Goal: Task Accomplishment & Management: Complete application form

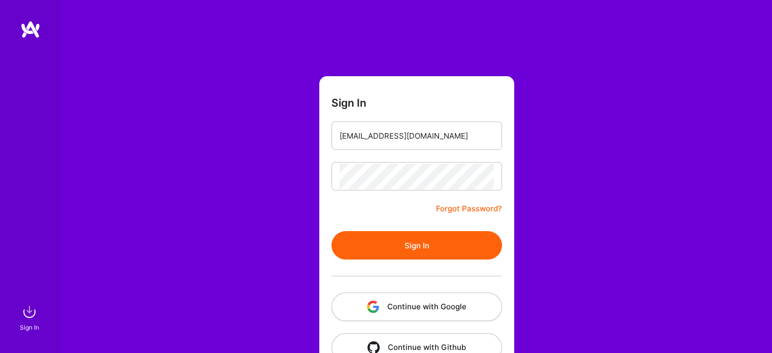
click at [402, 230] on form "Sign In murilo_haas@outlook.com Forgot Password? Sign In Continue with Google C…" at bounding box center [416, 224] width 195 height 297
click at [397, 251] on button "Sign In" at bounding box center [416, 245] width 171 height 28
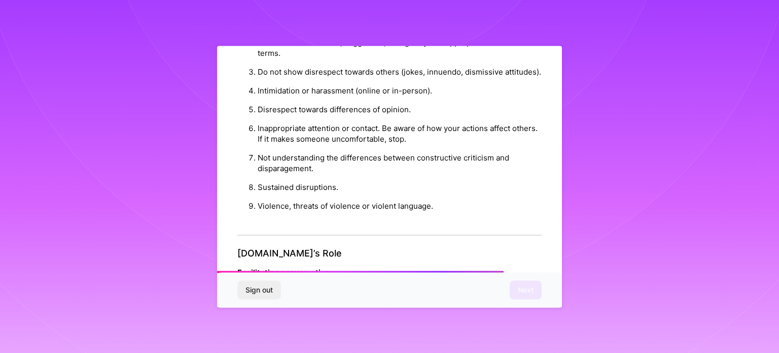
scroll to position [1155, 0]
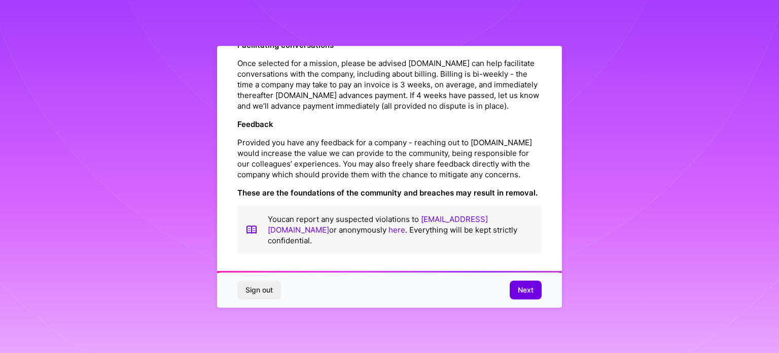
click at [533, 299] on div "Sign out Next" at bounding box center [389, 290] width 345 height 35
click at [527, 288] on span "Next" at bounding box center [526, 290] width 16 height 10
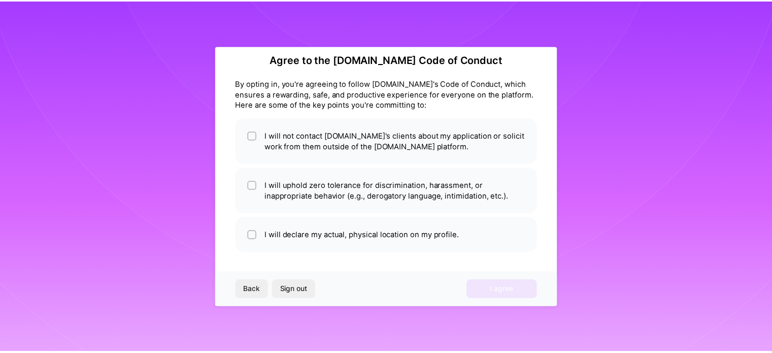
scroll to position [12, 0]
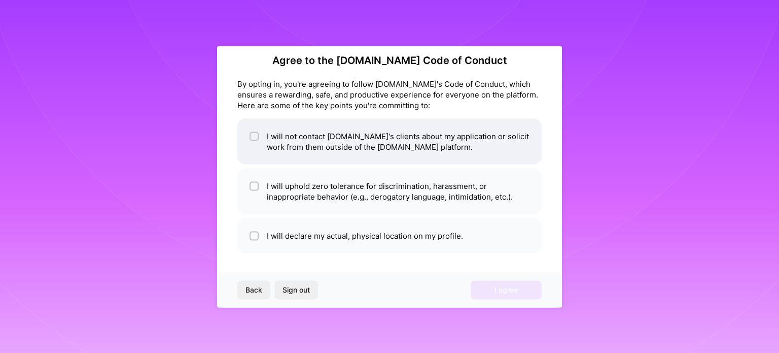
click at [329, 153] on li "I will not contact [DOMAIN_NAME]'s clients about my application or solicit work…" at bounding box center [389, 141] width 304 height 46
checkbox input "true"
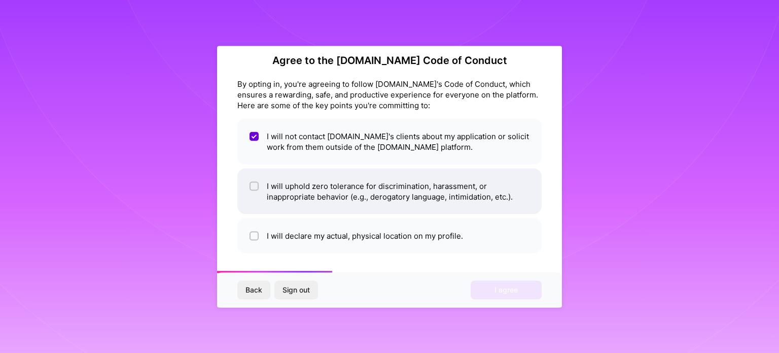
click at [324, 183] on li "I will uphold zero tolerance for discrimination, harassment, or inappropriate b…" at bounding box center [389, 191] width 304 height 46
checkbox input "true"
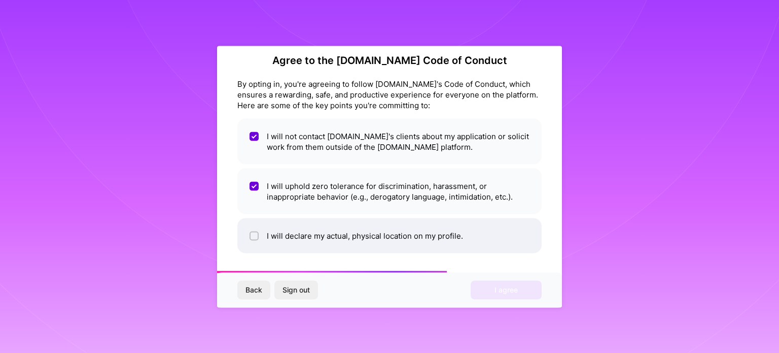
click at [325, 228] on li "I will declare my actual, physical location on my profile." at bounding box center [389, 235] width 304 height 35
checkbox input "true"
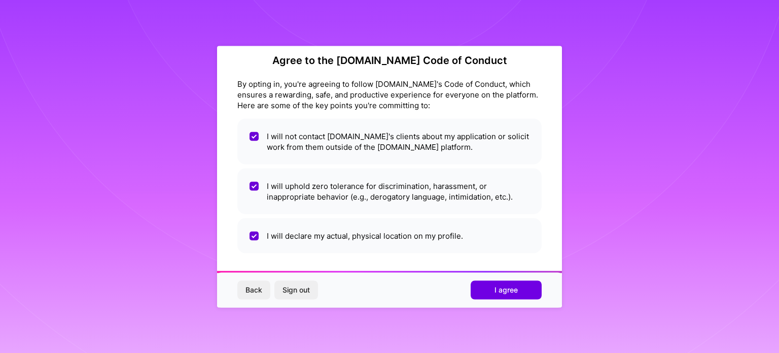
click at [507, 278] on div "Back Sign out I agree" at bounding box center [389, 290] width 345 height 35
click at [497, 291] on span "I agree" at bounding box center [506, 290] width 23 height 10
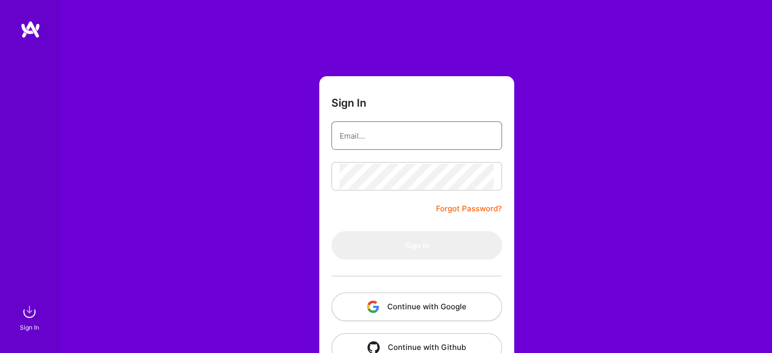
type input "[EMAIL_ADDRESS][DOMAIN_NAME]"
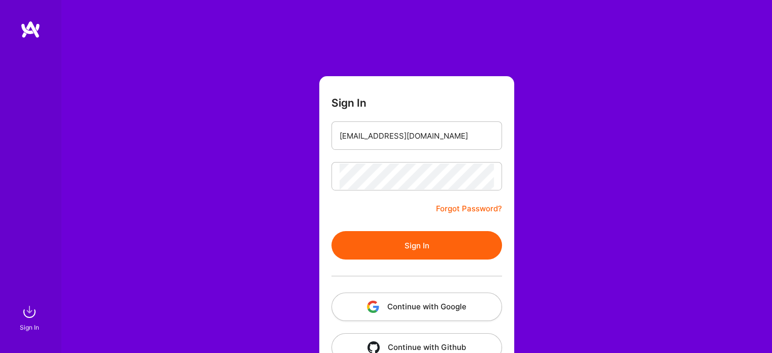
click at [424, 246] on button "Sign In" at bounding box center [416, 245] width 171 height 28
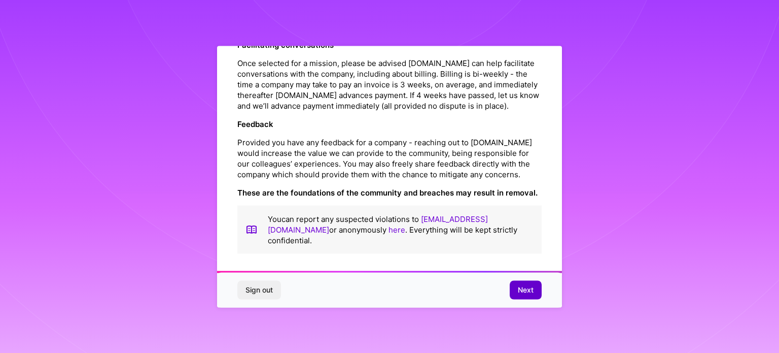
click at [526, 292] on span "Next" at bounding box center [526, 290] width 16 height 10
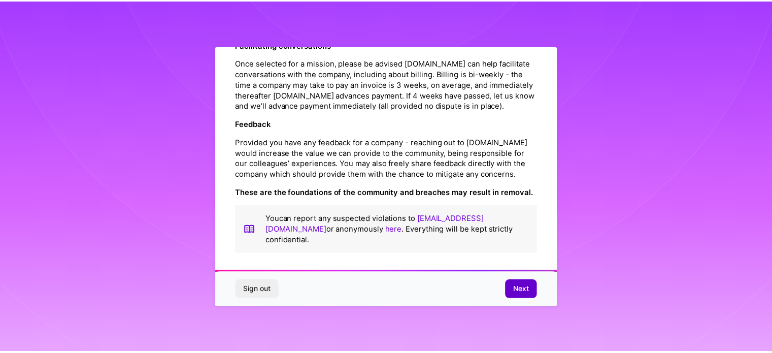
scroll to position [12, 0]
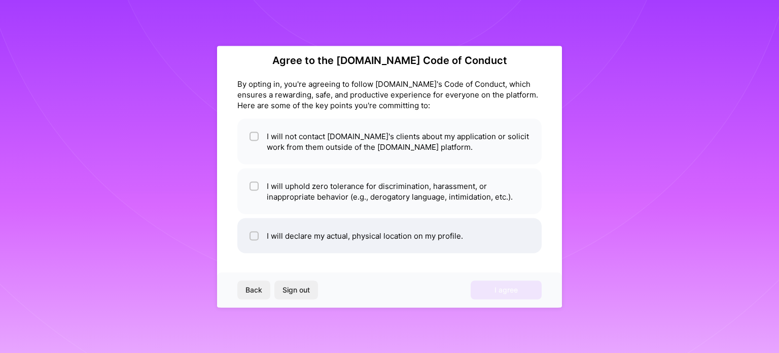
click at [424, 229] on li "I will declare my actual, physical location on my profile." at bounding box center [389, 235] width 304 height 35
checkbox input "true"
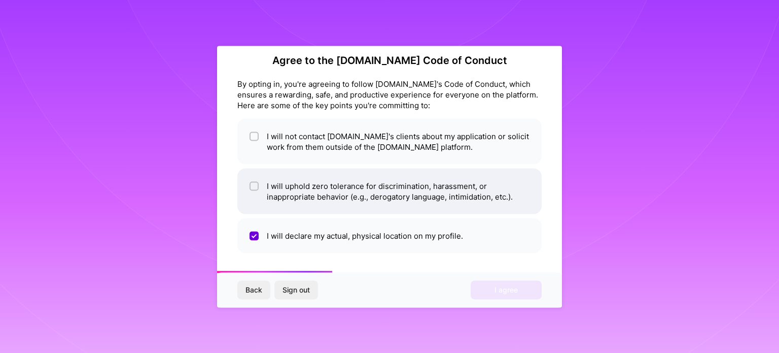
click at [438, 184] on li "I will uphold zero tolerance for discrimination, harassment, or inappropriate b…" at bounding box center [389, 191] width 304 height 46
checkbox input "true"
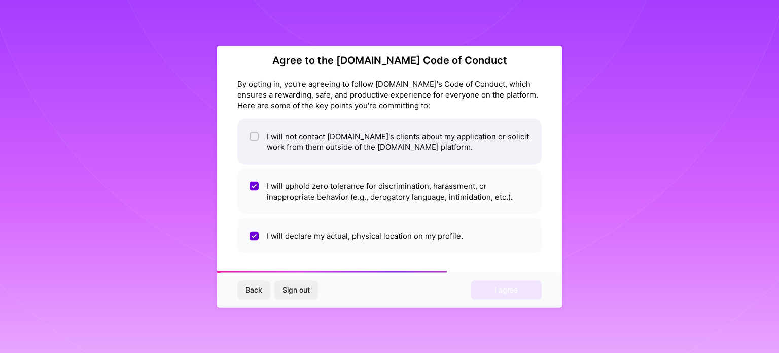
click at [455, 141] on li "I will not contact [DOMAIN_NAME]'s clients about my application or solicit work…" at bounding box center [389, 141] width 304 height 46
checkbox input "true"
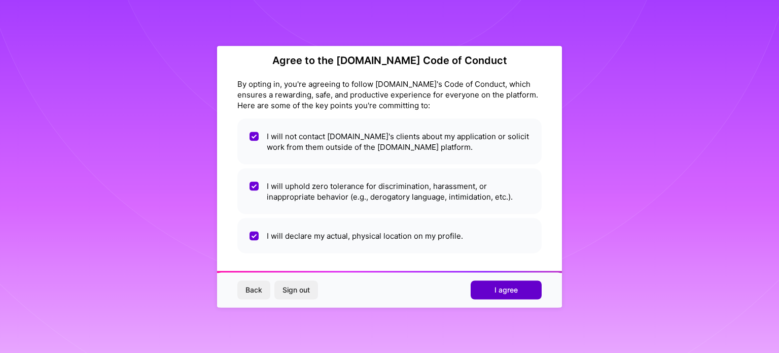
click at [497, 293] on span "I agree" at bounding box center [506, 290] width 23 height 10
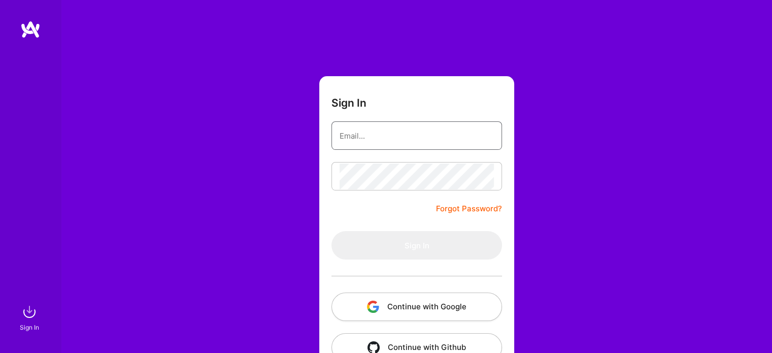
type input "[EMAIL_ADDRESS][DOMAIN_NAME]"
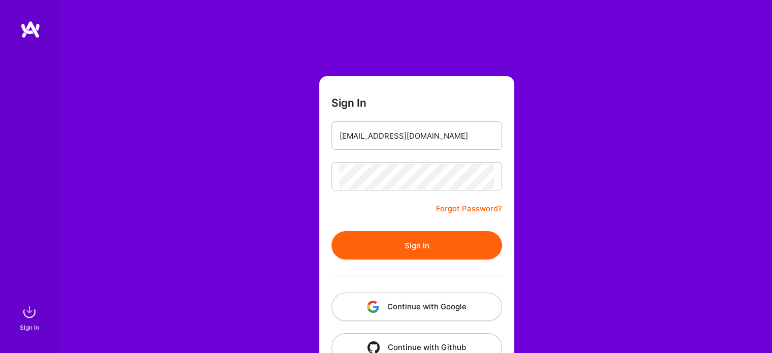
click at [409, 222] on form "Sign In [EMAIL_ADDRESS][DOMAIN_NAME] Forgot Password? Sign In Continue with Goo…" at bounding box center [416, 224] width 195 height 297
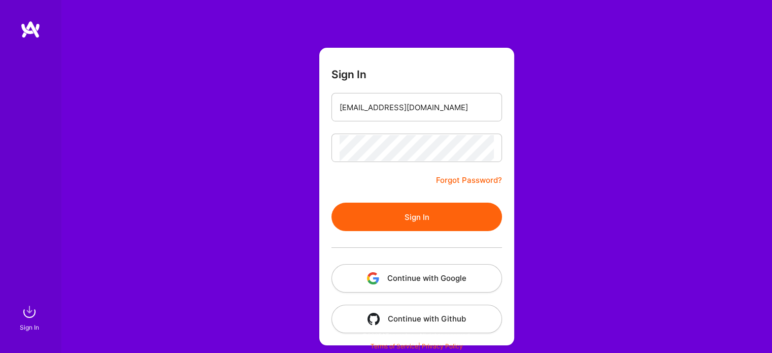
scroll to position [28, 0]
click at [416, 288] on button "Continue with Google" at bounding box center [416, 278] width 171 height 28
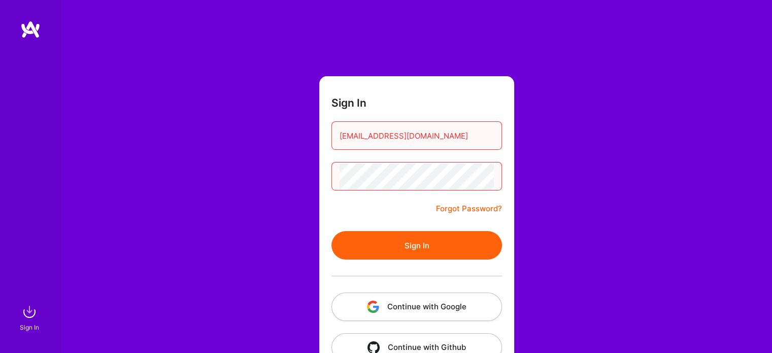
scroll to position [28, 0]
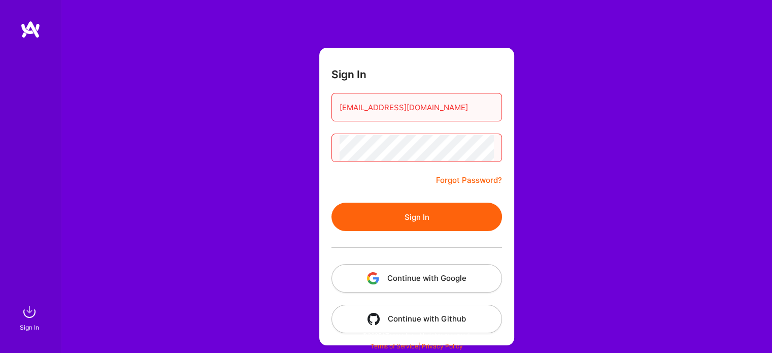
click at [405, 114] on input "[EMAIL_ADDRESS][DOMAIN_NAME]" at bounding box center [416, 107] width 154 height 26
click at [349, 224] on button "Sign In" at bounding box center [416, 216] width 171 height 28
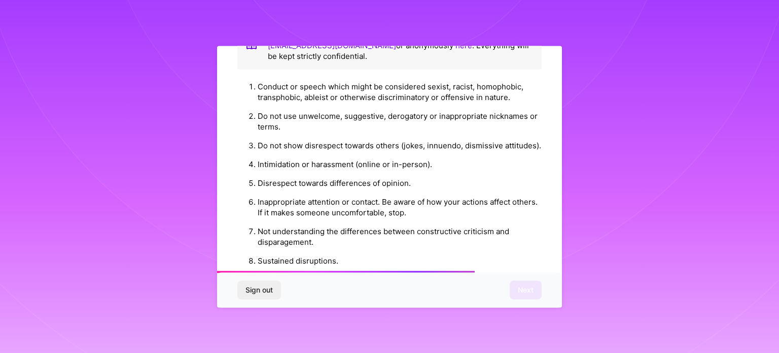
scroll to position [1155, 0]
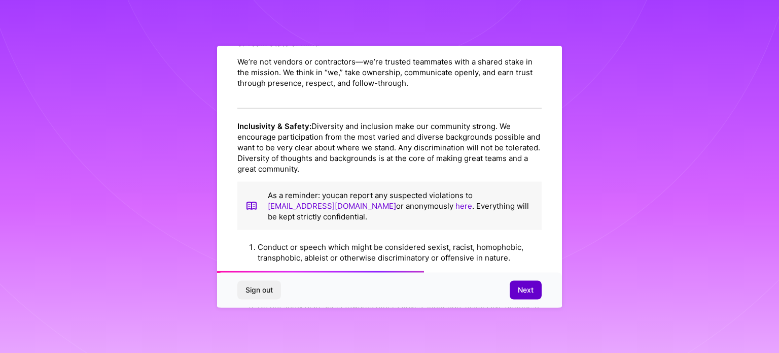
click at [526, 288] on span "Next" at bounding box center [526, 290] width 16 height 10
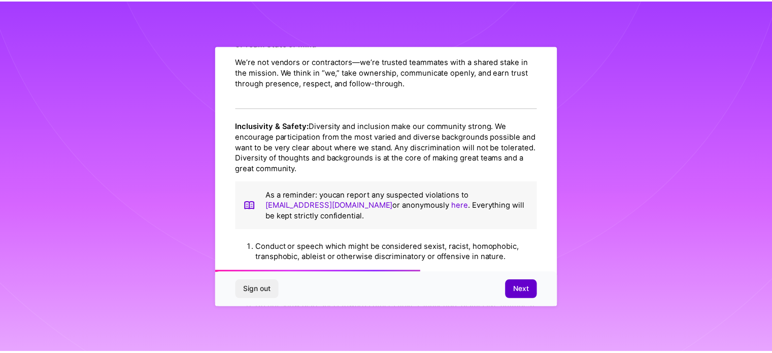
scroll to position [12, 0]
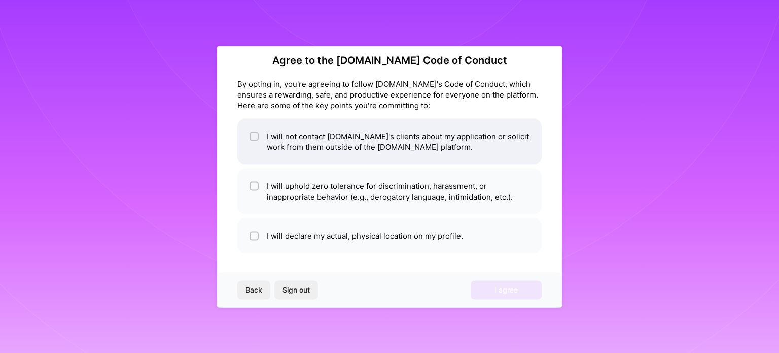
click at [405, 138] on li "I will not contact [DOMAIN_NAME]'s clients about my application or solicit work…" at bounding box center [389, 141] width 304 height 46
checkbox input "true"
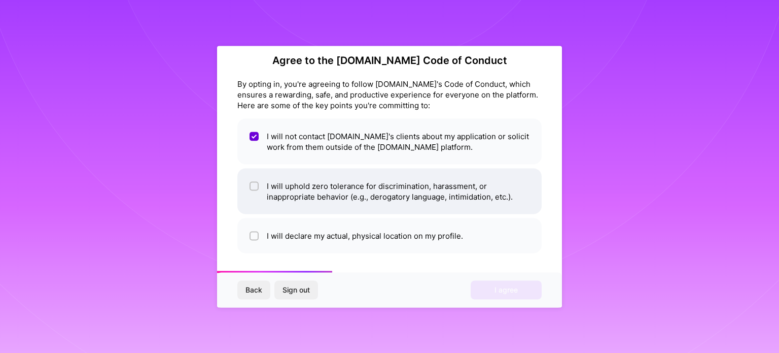
click at [358, 179] on li "I will uphold zero tolerance for discrimination, harassment, or inappropriate b…" at bounding box center [389, 191] width 304 height 46
checkbox input "true"
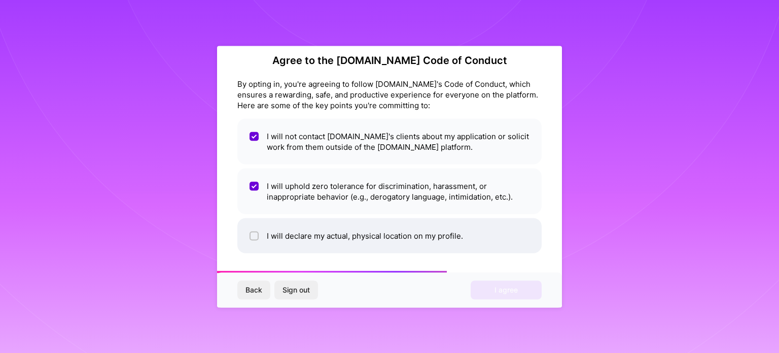
click at [341, 227] on li "I will declare my actual, physical location on my profile." at bounding box center [389, 235] width 304 height 35
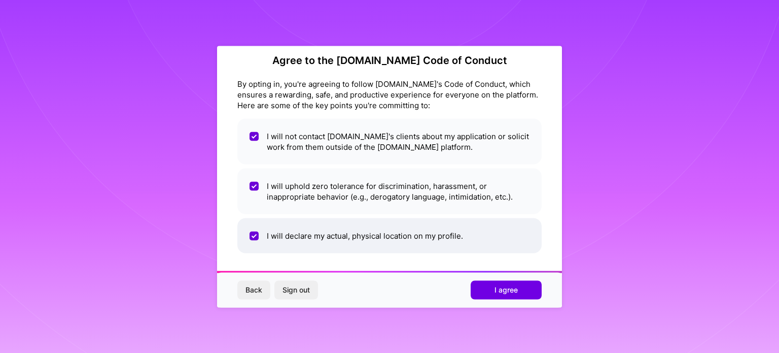
click at [355, 229] on li "I will declare my actual, physical location on my profile." at bounding box center [389, 235] width 304 height 35
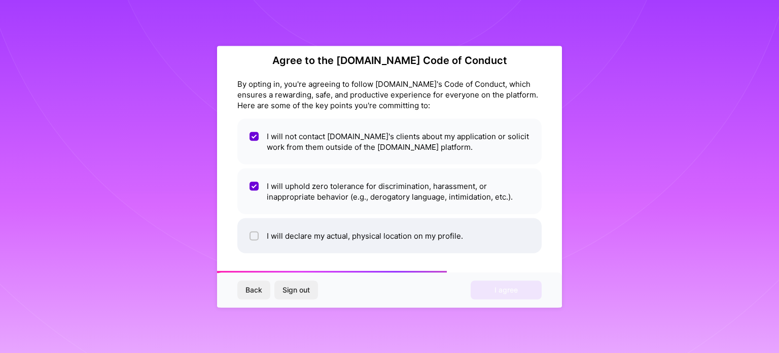
click at [355, 229] on li "I will declare my actual, physical location on my profile." at bounding box center [389, 235] width 304 height 35
checkbox input "true"
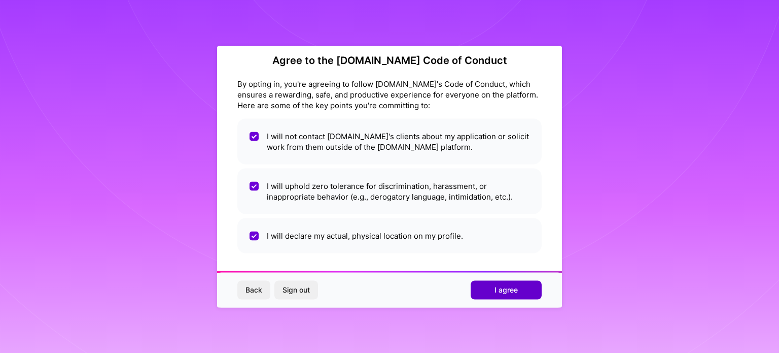
click at [495, 289] on span "I agree" at bounding box center [506, 290] width 23 height 10
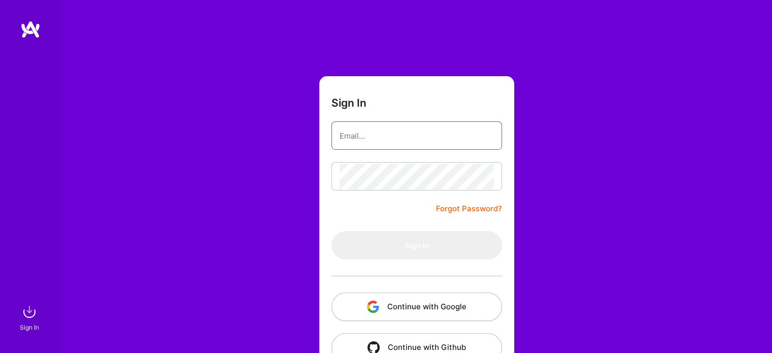
type input "[EMAIL_ADDRESS][DOMAIN_NAME]"
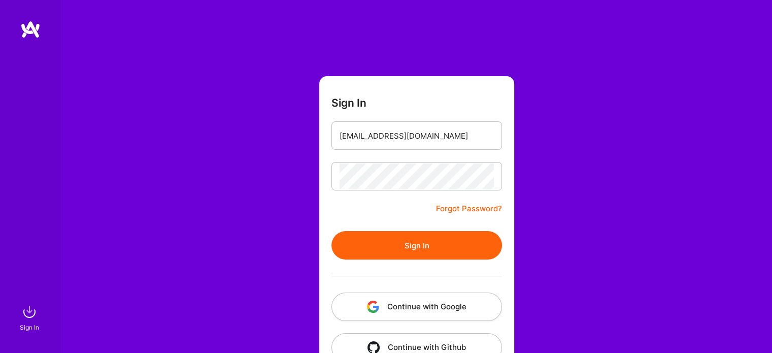
scroll to position [28, 0]
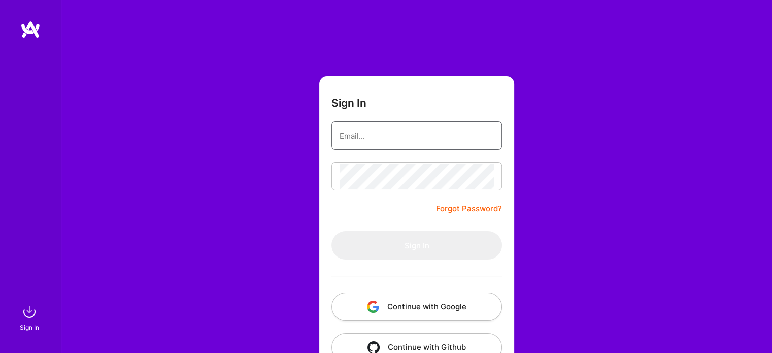
type input "[EMAIL_ADDRESS][DOMAIN_NAME]"
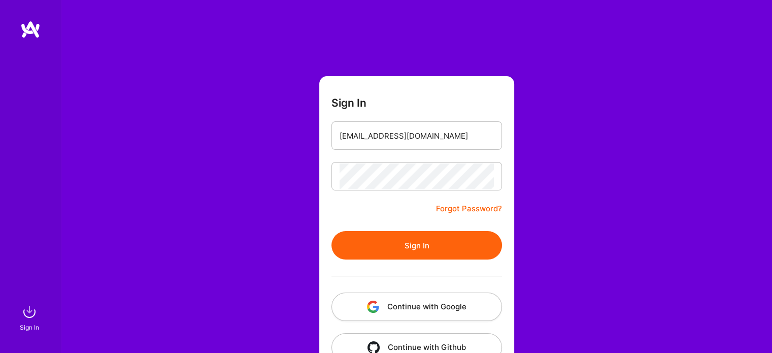
click at [441, 241] on button "Sign In" at bounding box center [416, 245] width 171 height 28
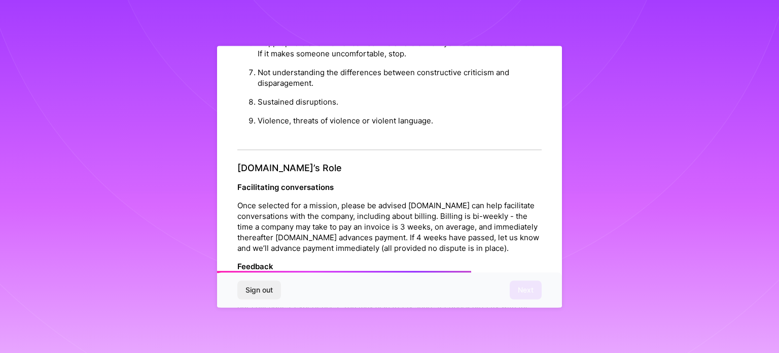
scroll to position [1155, 0]
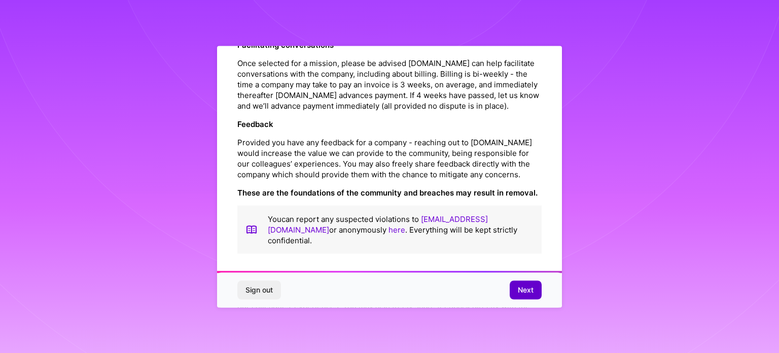
click at [527, 295] on button "Next" at bounding box center [526, 290] width 32 height 18
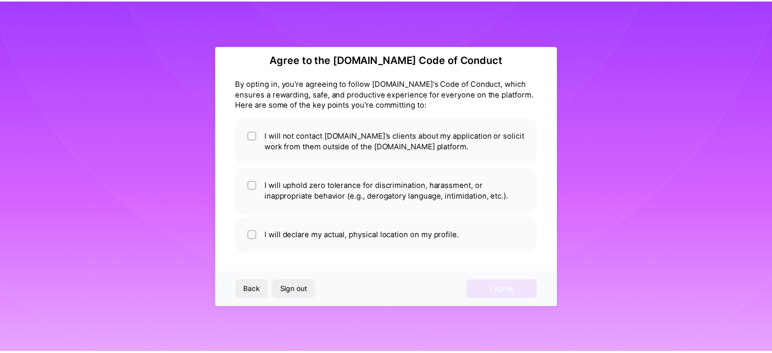
scroll to position [12, 0]
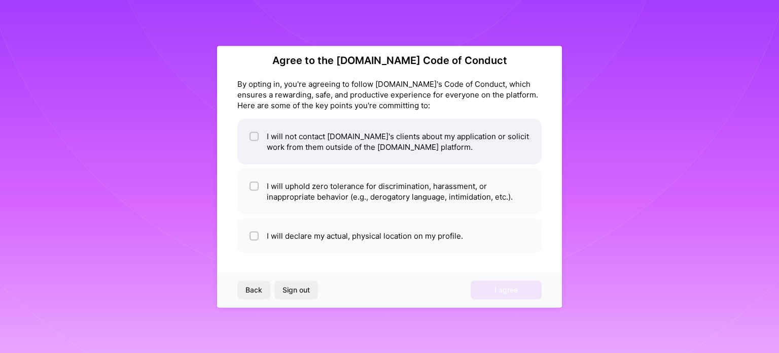
click at [396, 152] on li "I will not contact [DOMAIN_NAME]'s clients about my application or solicit work…" at bounding box center [389, 141] width 304 height 46
checkbox input "true"
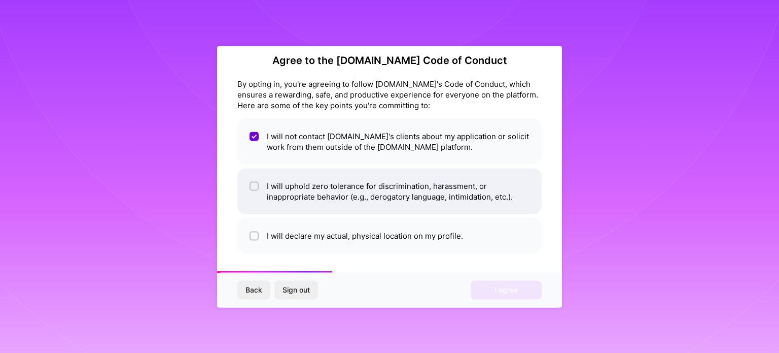
click at [361, 190] on li "I will uphold zero tolerance for discrimination, harassment, or inappropriate b…" at bounding box center [389, 191] width 304 height 46
checkbox input "true"
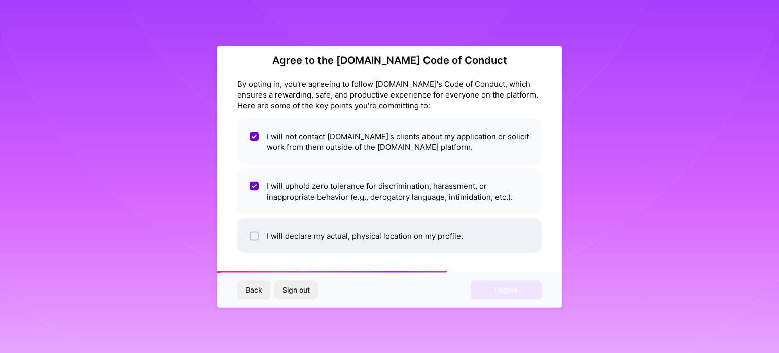
click at [345, 224] on li "I will declare my actual, physical location on my profile." at bounding box center [389, 235] width 304 height 35
checkbox input "true"
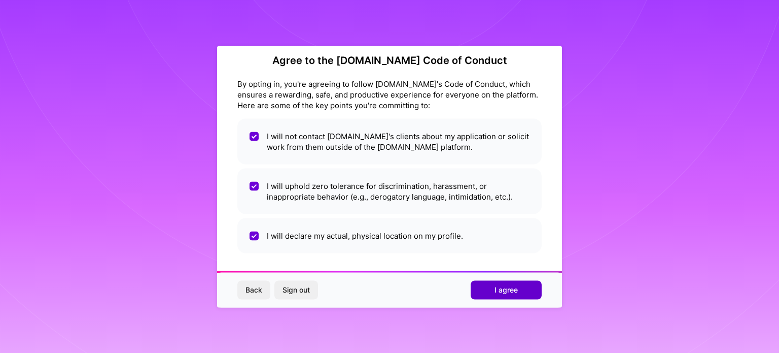
click at [490, 292] on button "I agree" at bounding box center [506, 290] width 71 height 18
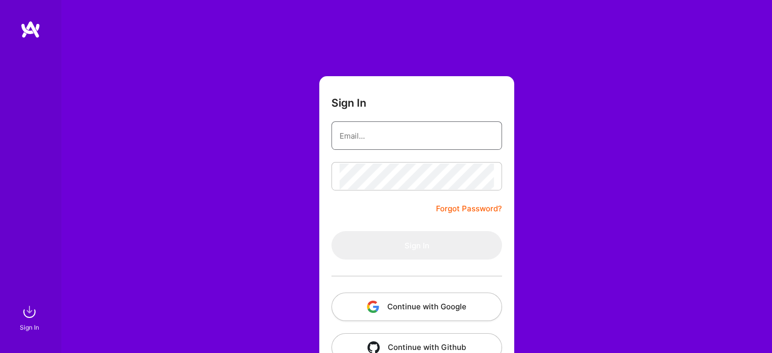
type input "[EMAIL_ADDRESS][DOMAIN_NAME]"
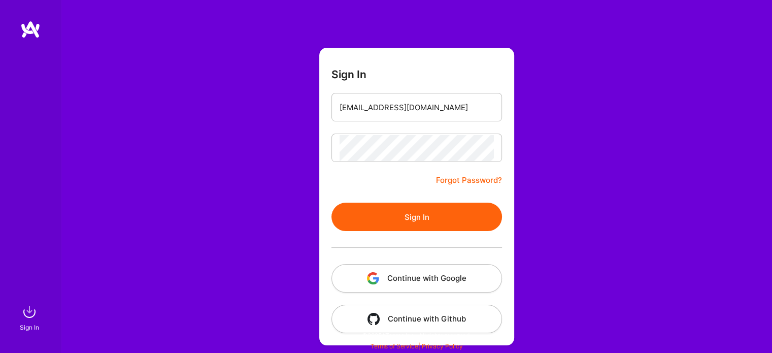
scroll to position [28, 0]
click at [397, 219] on button "Sign In" at bounding box center [416, 217] width 171 height 28
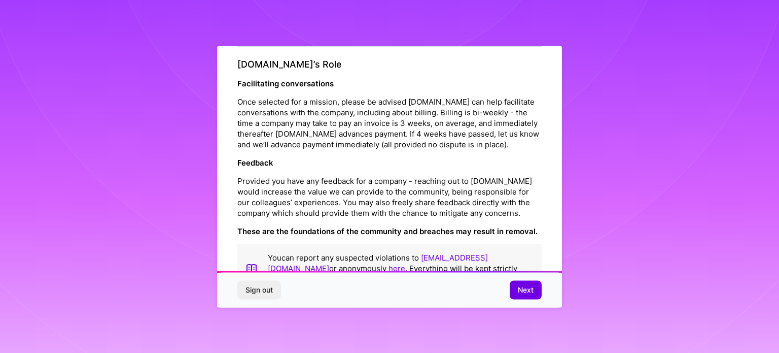
scroll to position [1155, 0]
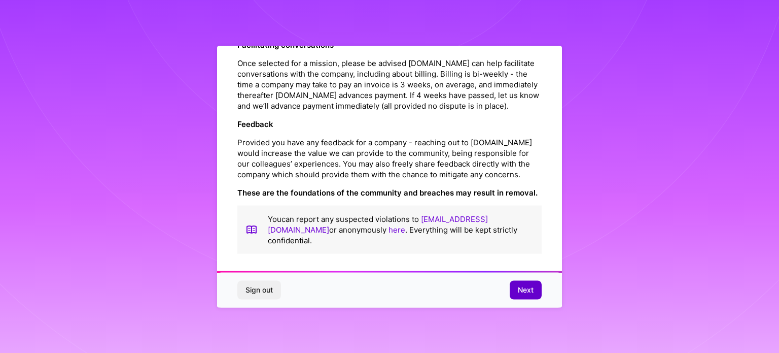
click at [522, 285] on span "Next" at bounding box center [526, 290] width 16 height 10
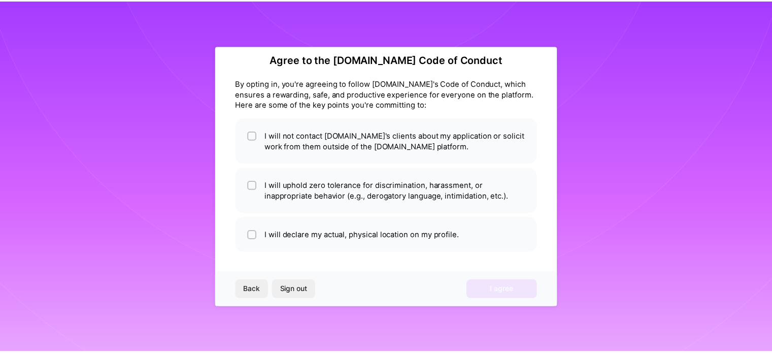
scroll to position [12, 0]
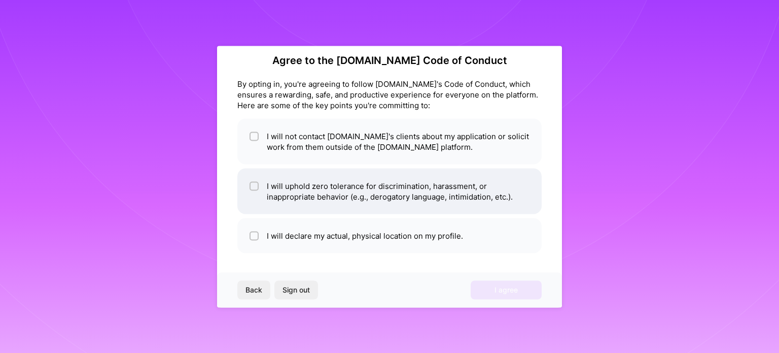
click at [411, 176] on li "I will uphold zero tolerance for discrimination, harassment, or inappropriate b…" at bounding box center [389, 191] width 304 height 46
checkbox input "true"
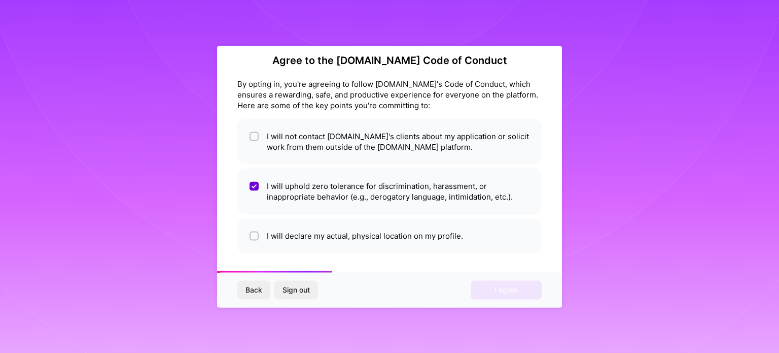
click at [408, 218] on li "I will declare my actual, physical location on my profile." at bounding box center [389, 235] width 304 height 35
checkbox input "true"
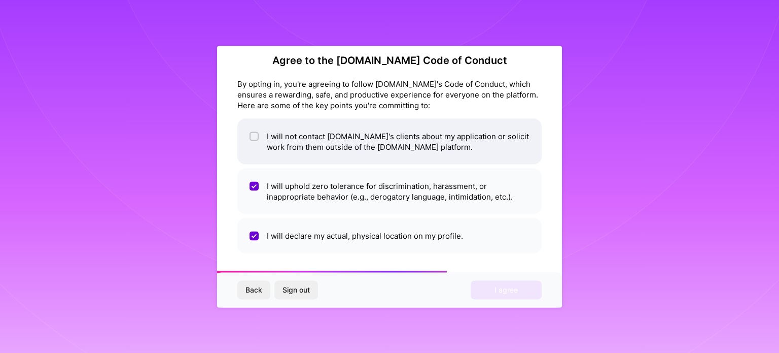
click at [436, 122] on li "I will not contact [DOMAIN_NAME]'s clients about my application or solicit work…" at bounding box center [389, 141] width 304 height 46
checkbox input "true"
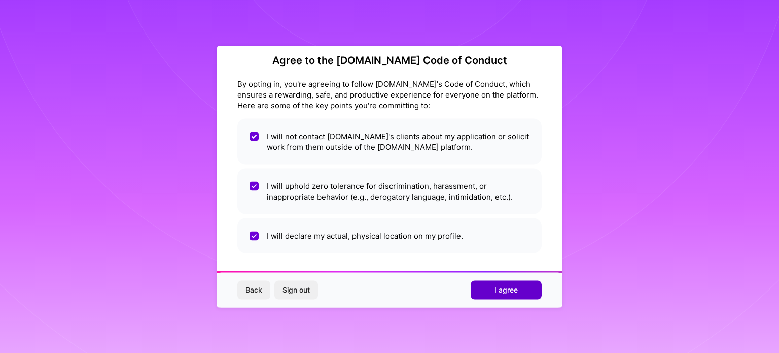
click at [507, 289] on span "I agree" at bounding box center [506, 290] width 23 height 10
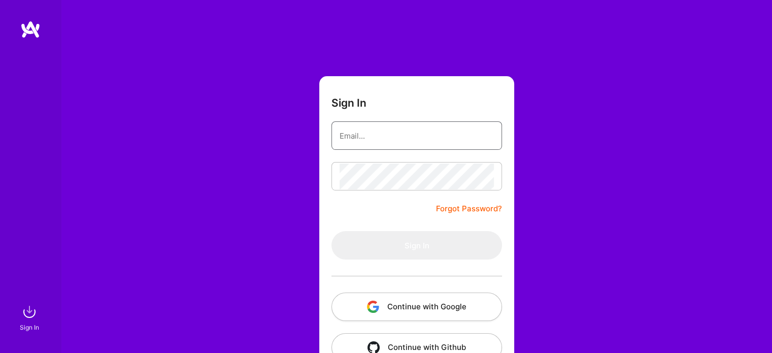
type input "[EMAIL_ADDRESS][DOMAIN_NAME]"
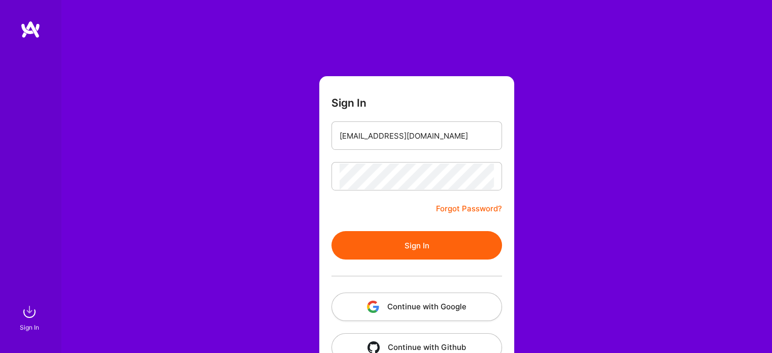
scroll to position [28, 0]
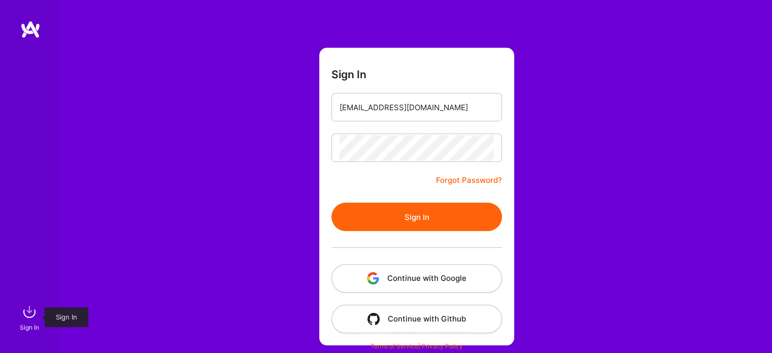
click at [21, 317] on img at bounding box center [29, 311] width 20 height 20
